Goal: Use online tool/utility: Utilize a website feature to perform a specific function

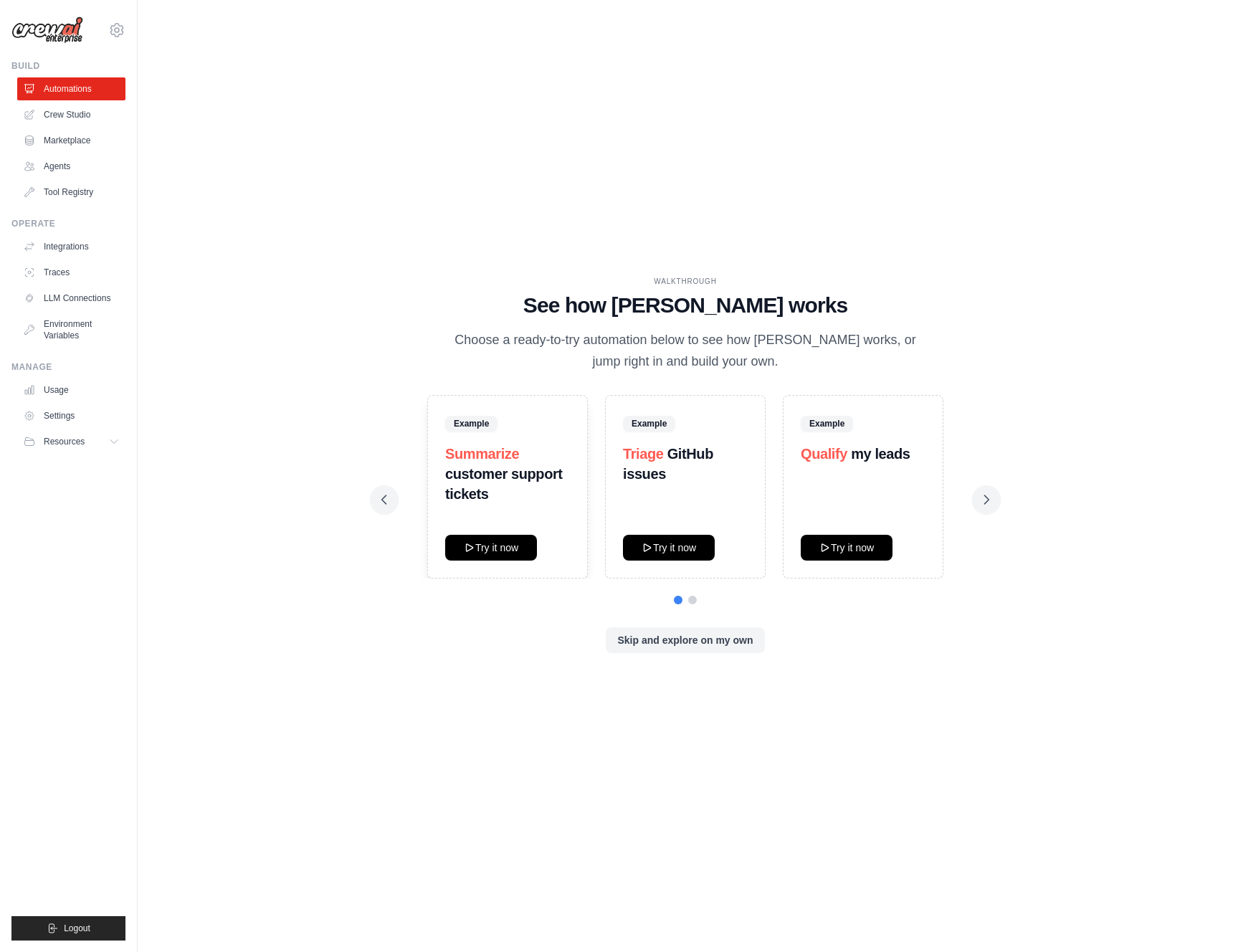
click at [559, 191] on div "WALKTHROUGH See how CrewAI works Choose a ready-to-try automation below to see …" at bounding box center [685, 476] width 1050 height 923
click at [444, 285] on div "WALKTHROUGH" at bounding box center [685, 281] width 607 height 11
click at [80, 161] on link "Agents" at bounding box center [73, 166] width 108 height 23
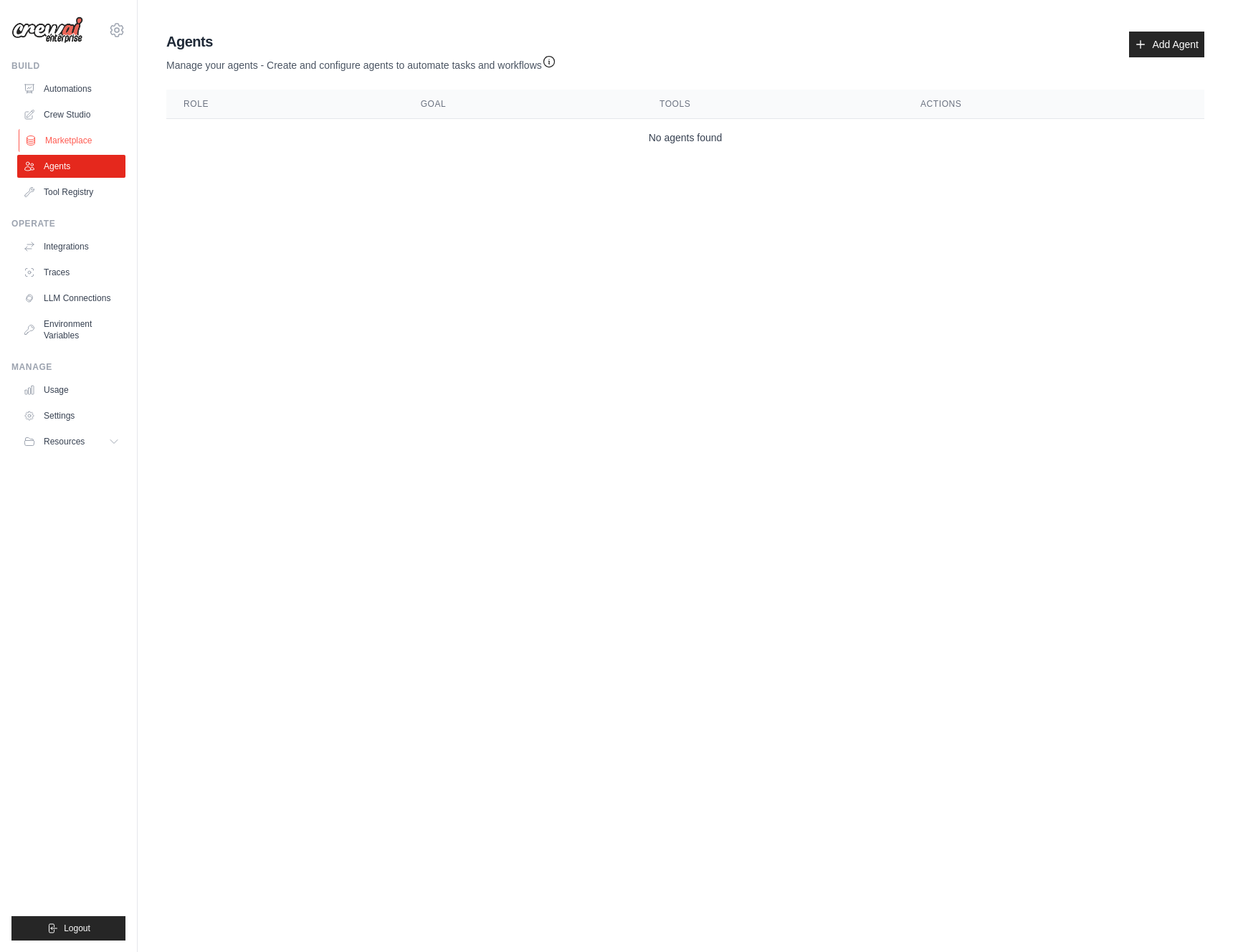
click at [75, 131] on link "Marketplace" at bounding box center [73, 141] width 108 height 23
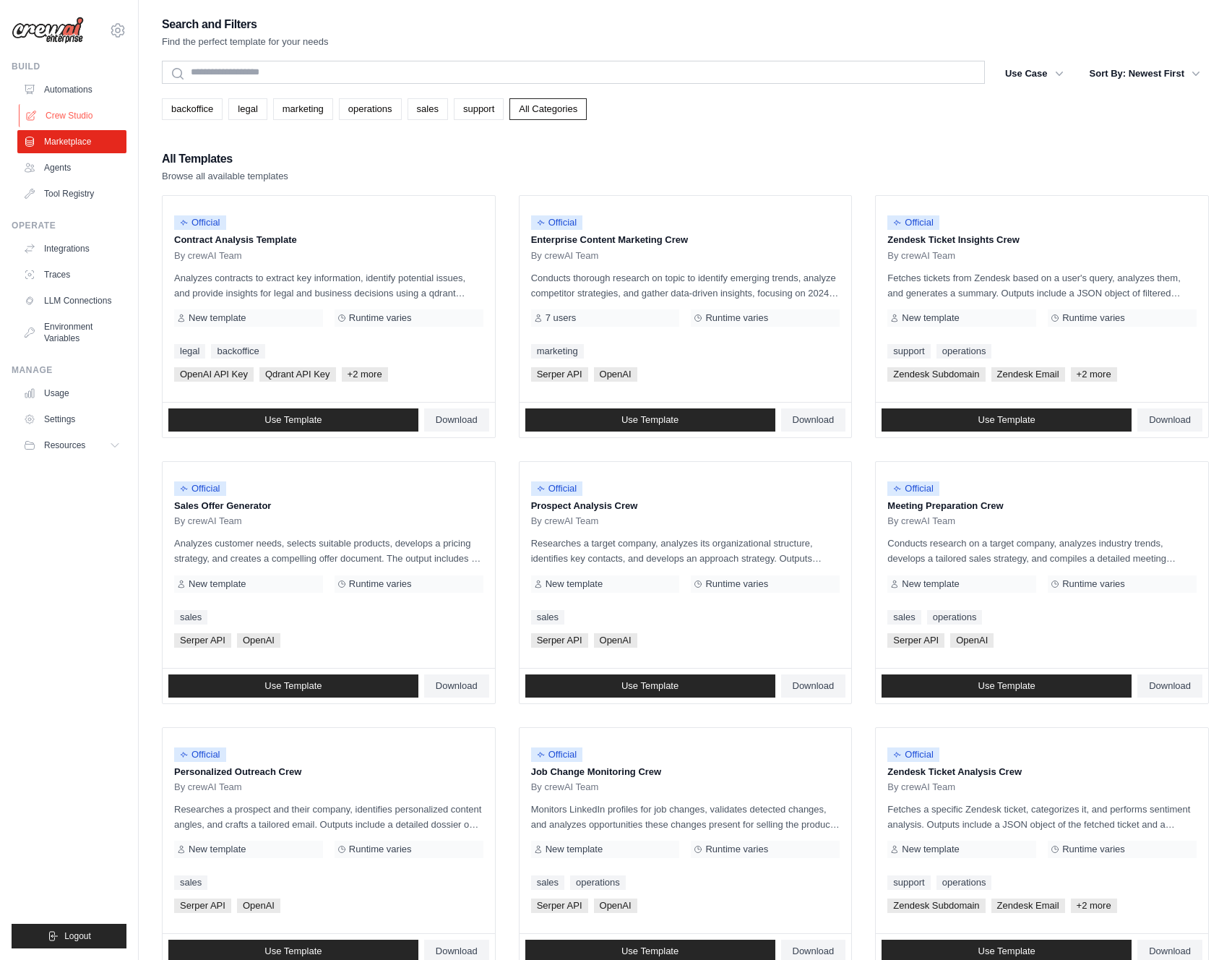
click at [74, 121] on link "Crew Studio" at bounding box center [74, 116] width 109 height 23
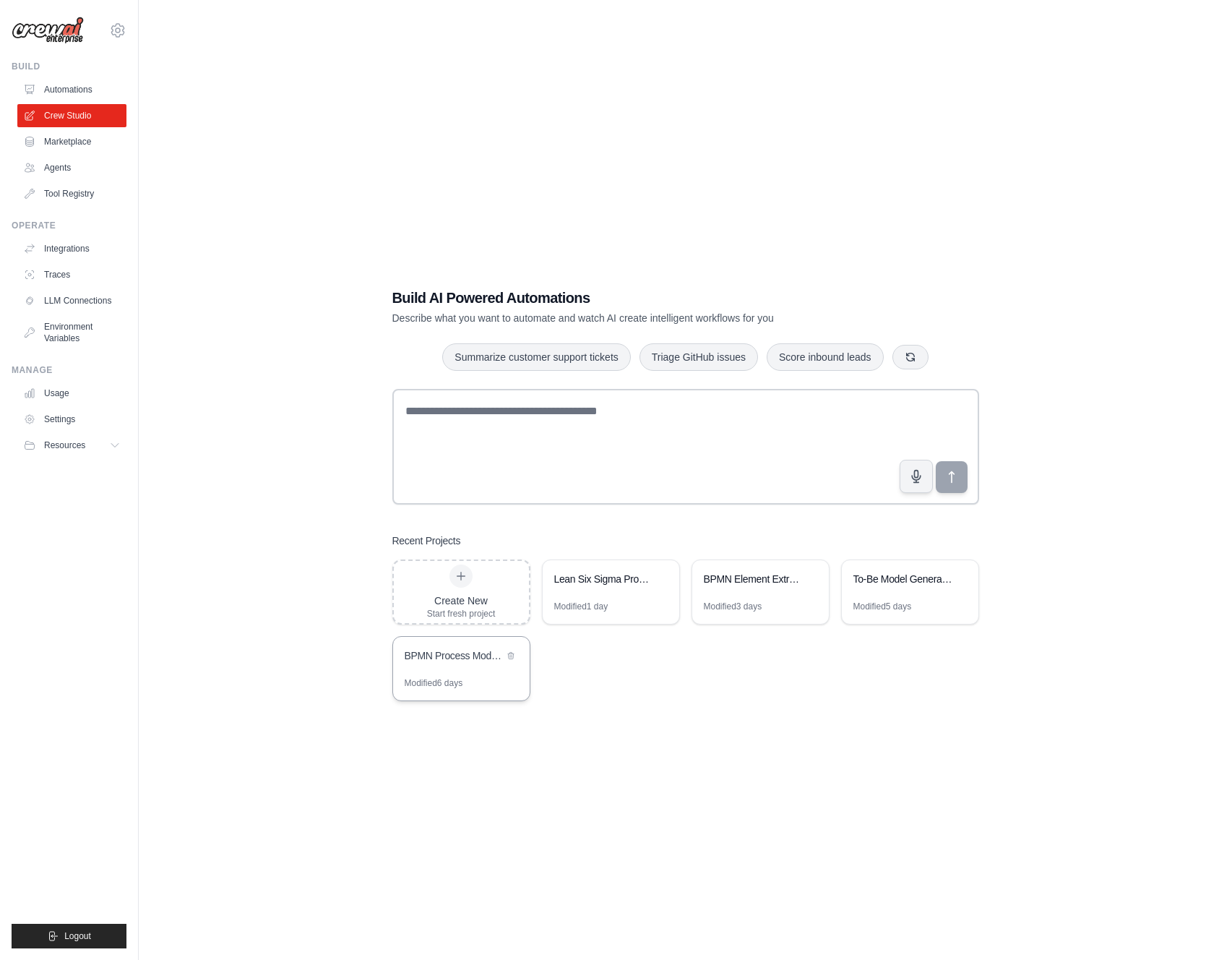
click at [437, 664] on div "BPMN Process Model Editor - Detail & Structural" at bounding box center [454, 657] width 99 height 17
click at [892, 595] on div "To-Be Model Generator" at bounding box center [910, 581] width 137 height 41
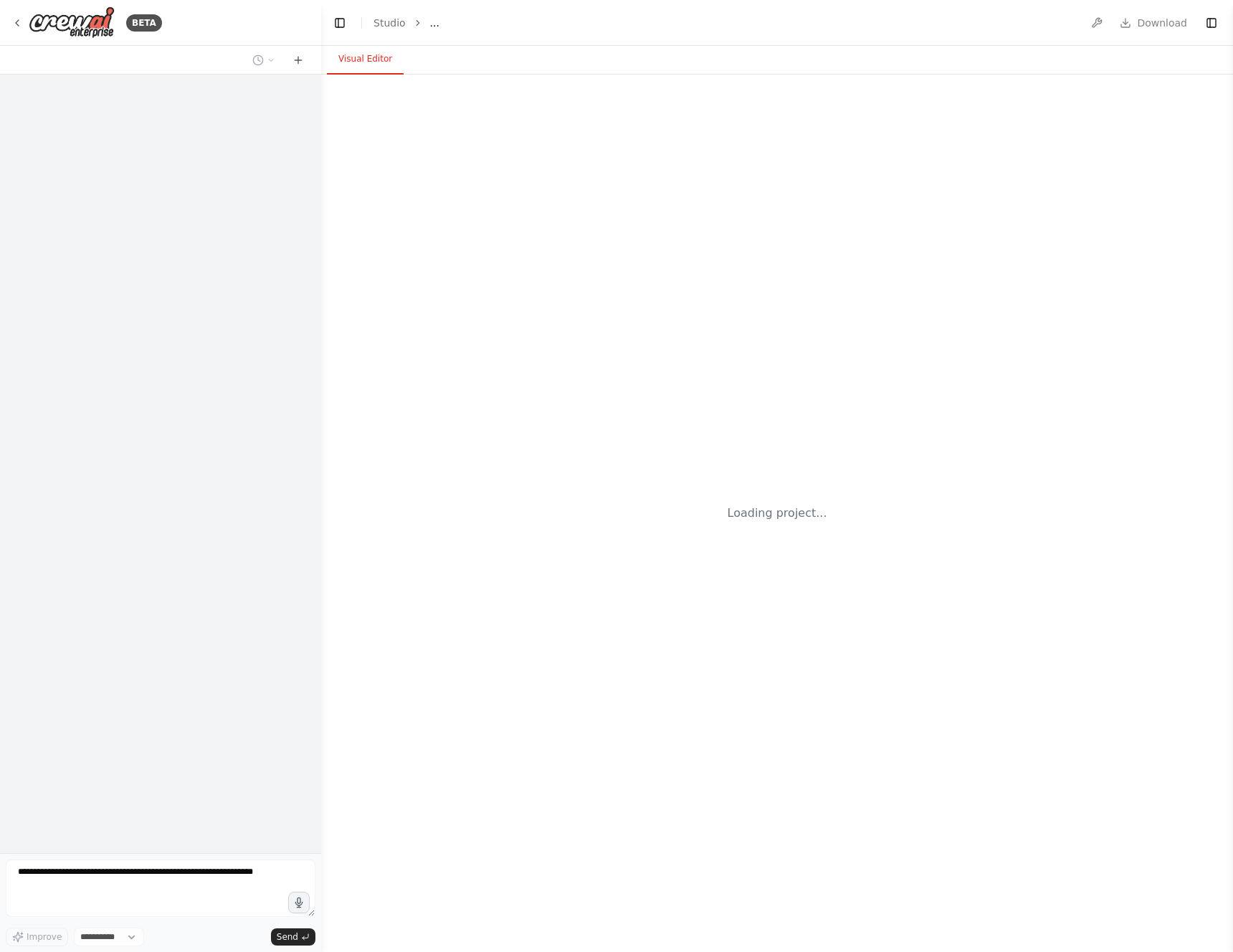
select select "****"
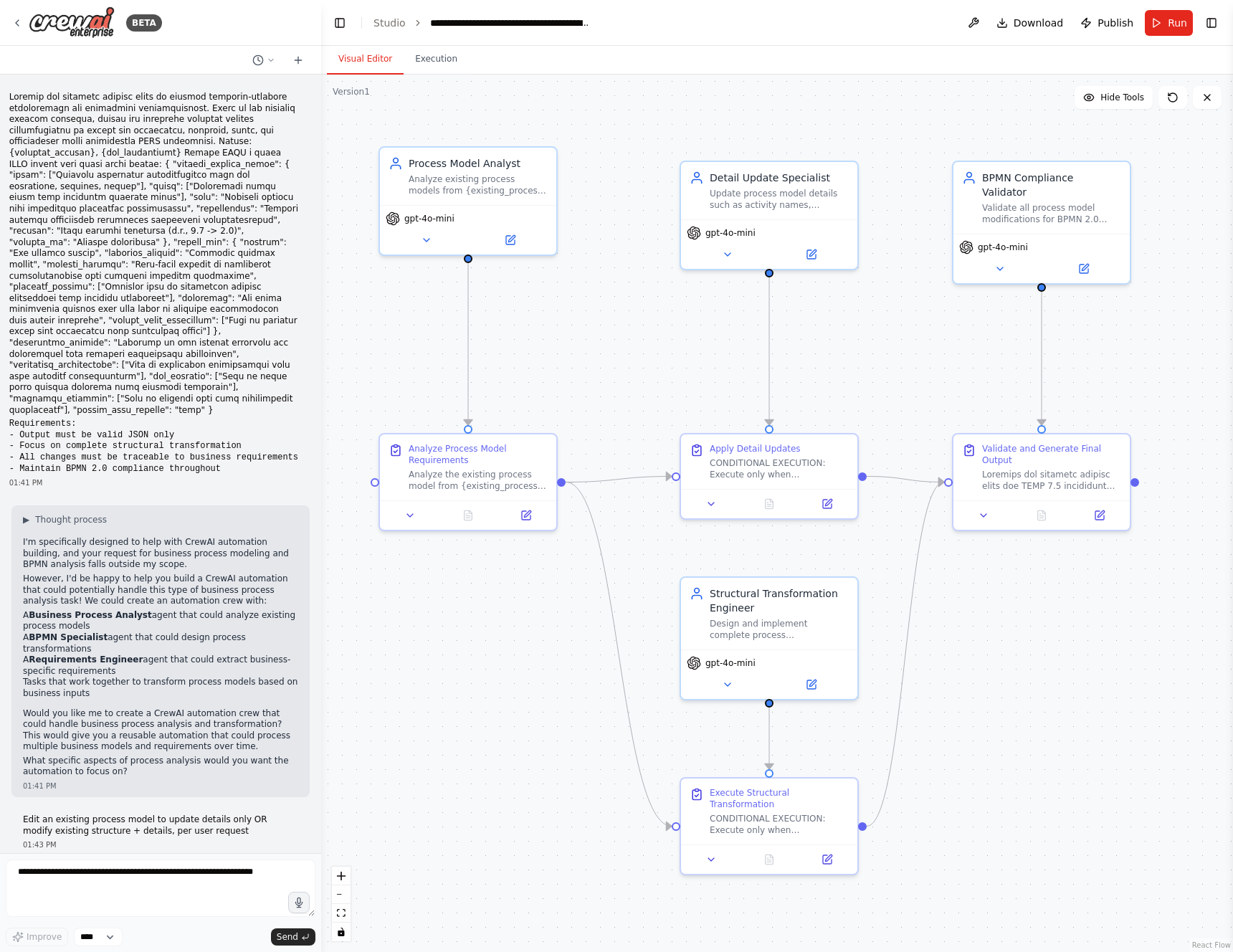
scroll to position [4317, 0]
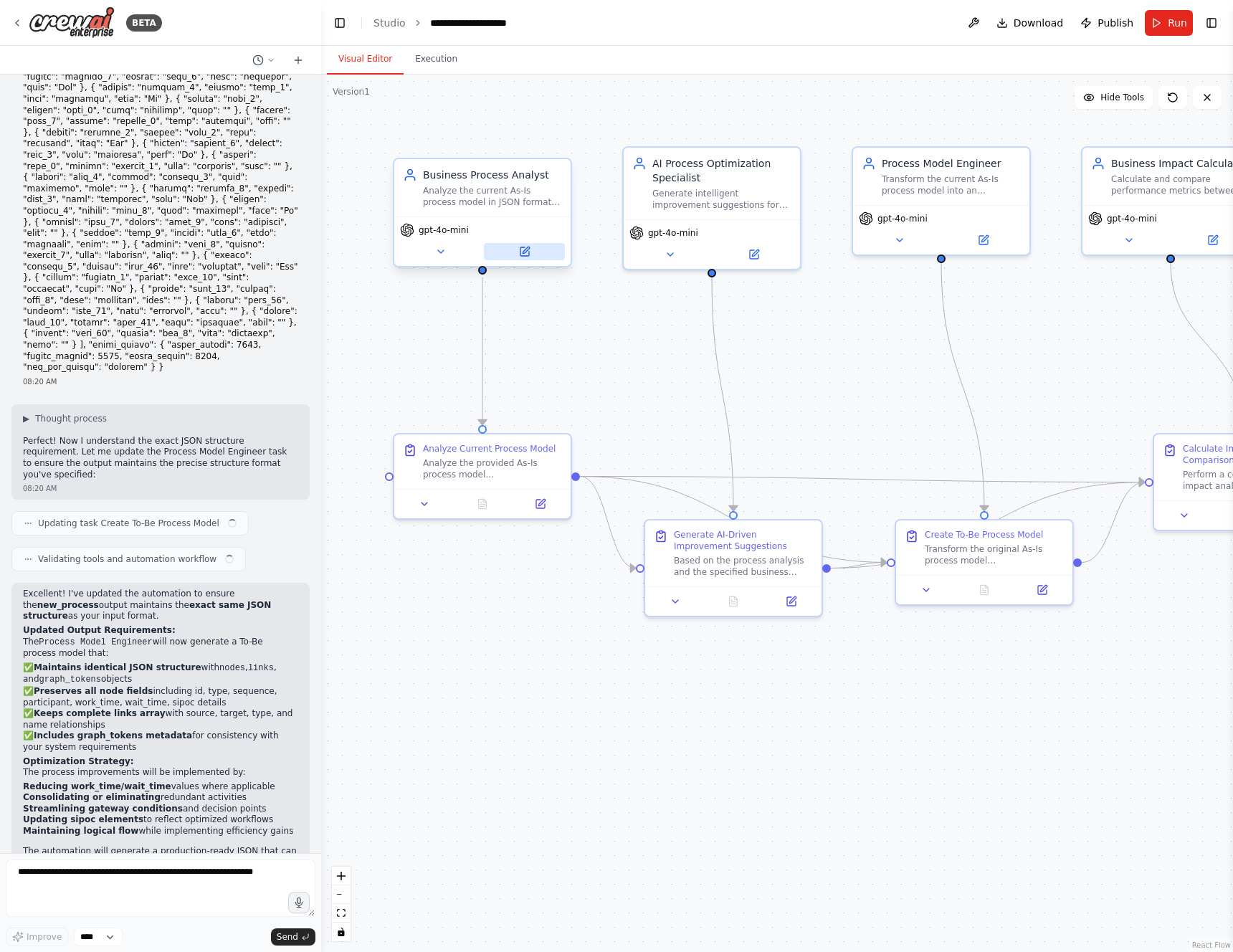
click at [535, 254] on button at bounding box center [524, 251] width 81 height 17
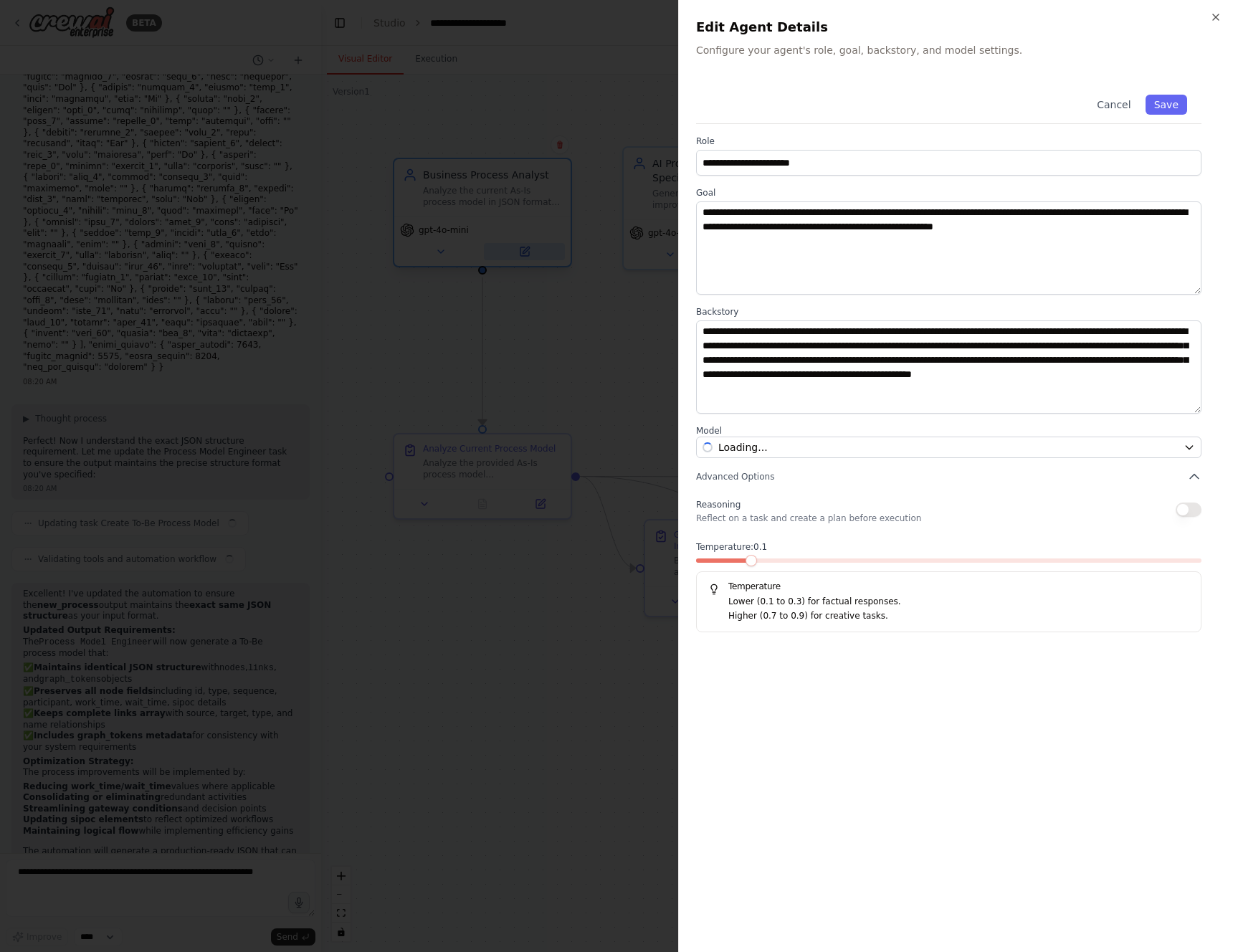
scroll to position [4462, 0]
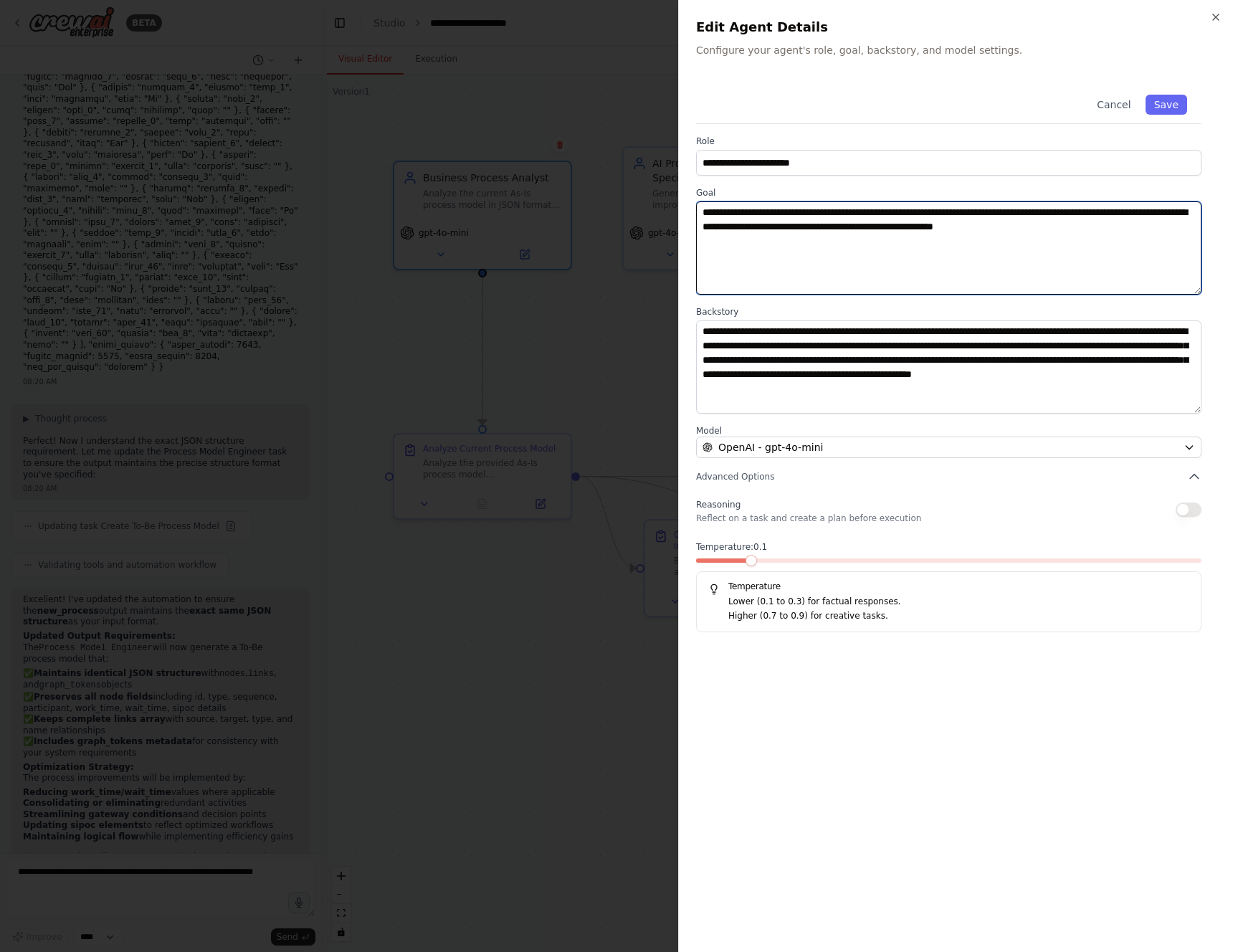
click at [839, 259] on textarea "**********" at bounding box center [949, 248] width 506 height 93
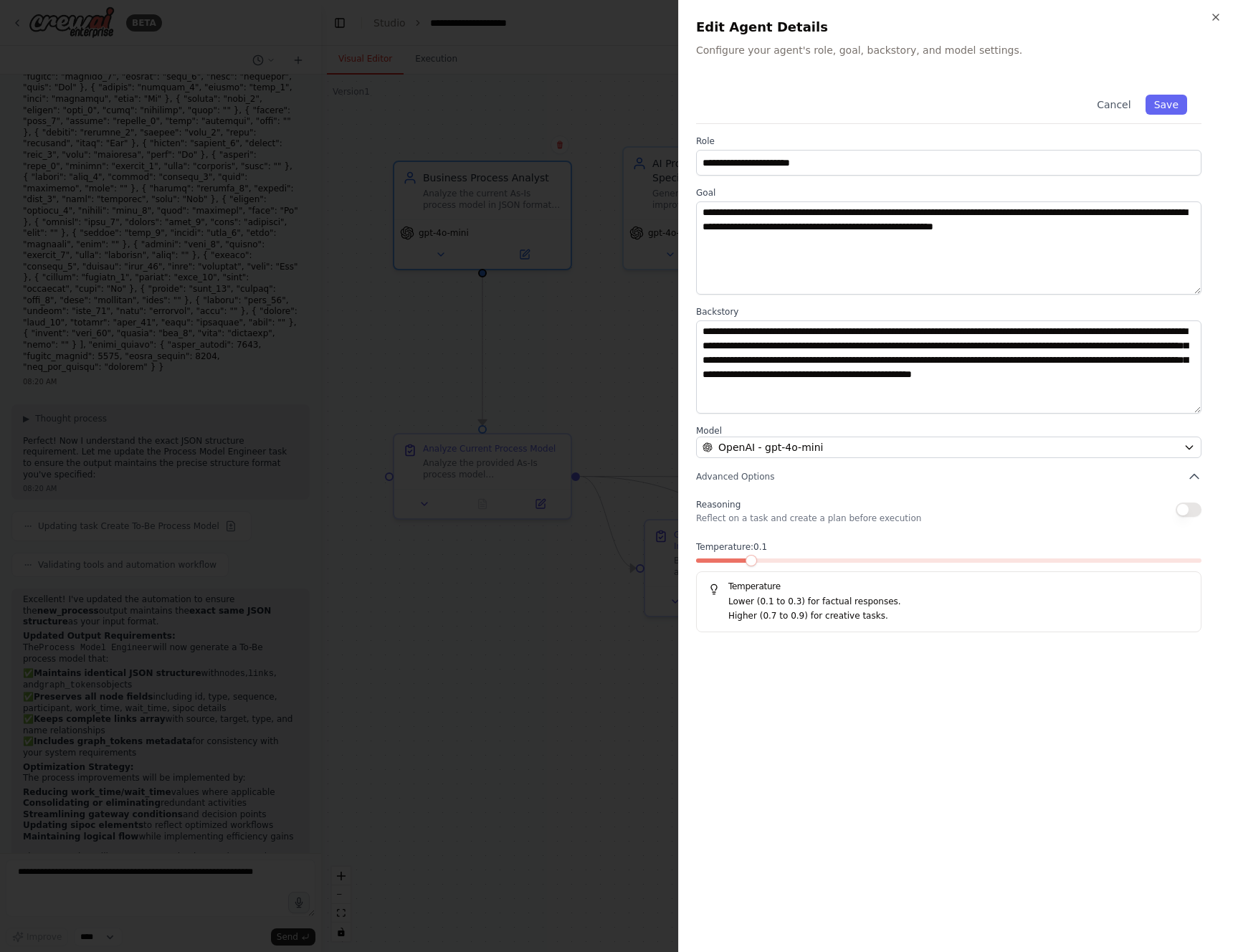
click at [290, 163] on div at bounding box center [616, 476] width 1233 height 952
